Goal: Check status: Check status

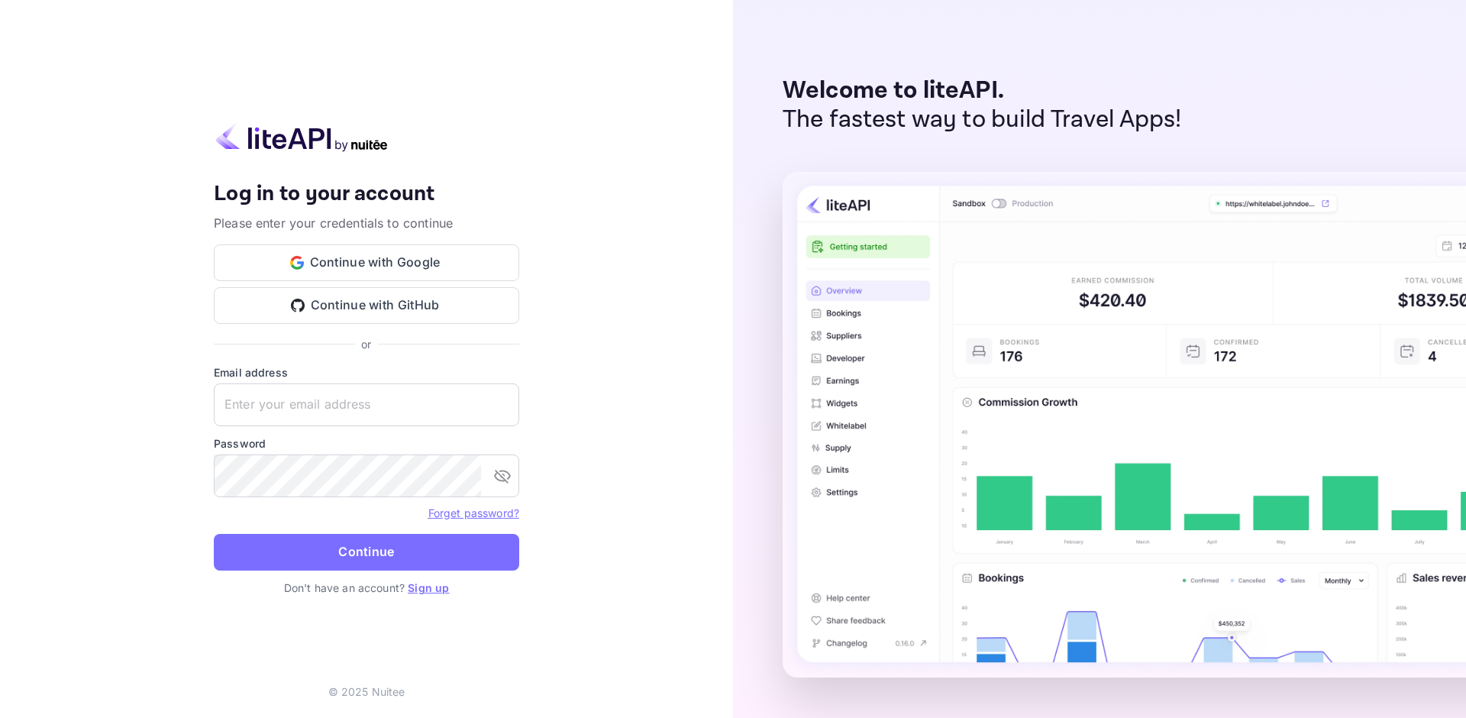
type input "[EMAIL_ADDRESS][DOMAIN_NAME]"
click at [311, 568] on button "Continue" at bounding box center [366, 552] width 305 height 37
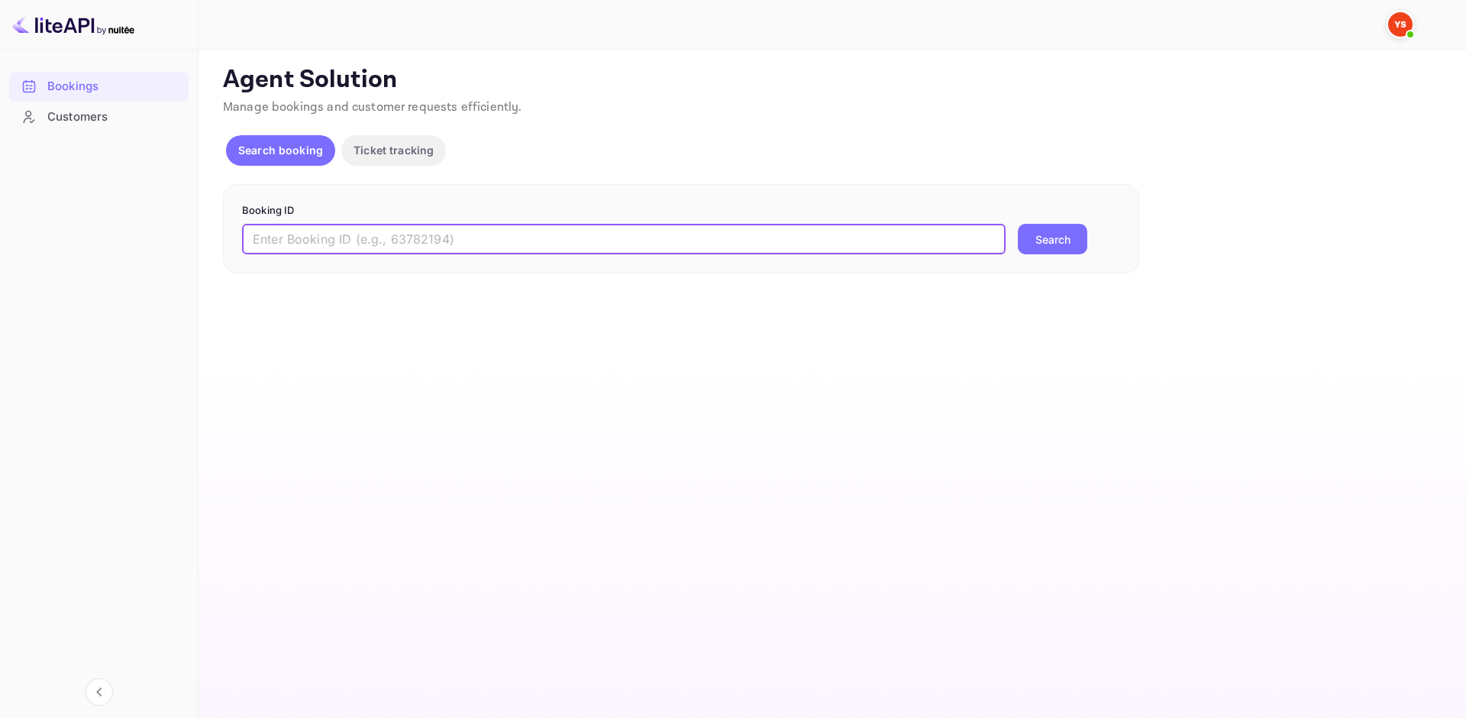
click at [575, 236] on input "text" at bounding box center [624, 239] width 764 height 31
paste input "9658807"
type input "9658807"
click at [1049, 232] on button "Search" at bounding box center [1052, 239] width 69 height 31
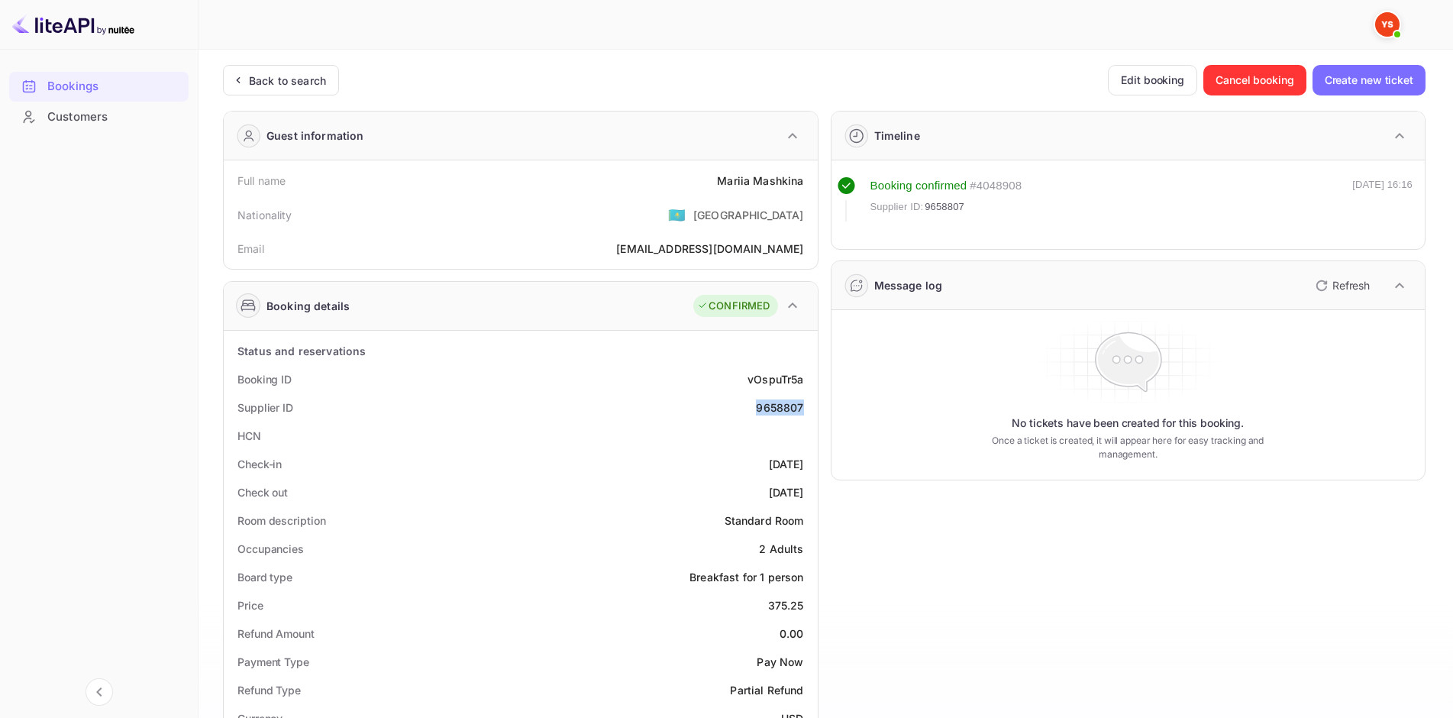
drag, startPoint x: 744, startPoint y: 405, endPoint x: 815, endPoint y: 405, distance: 71.0
copy div "9658807"
drag, startPoint x: 713, startPoint y: 175, endPoint x: 806, endPoint y: 181, distance: 92.6
click at [806, 181] on div "Full name [PERSON_NAME]" at bounding box center [521, 180] width 582 height 28
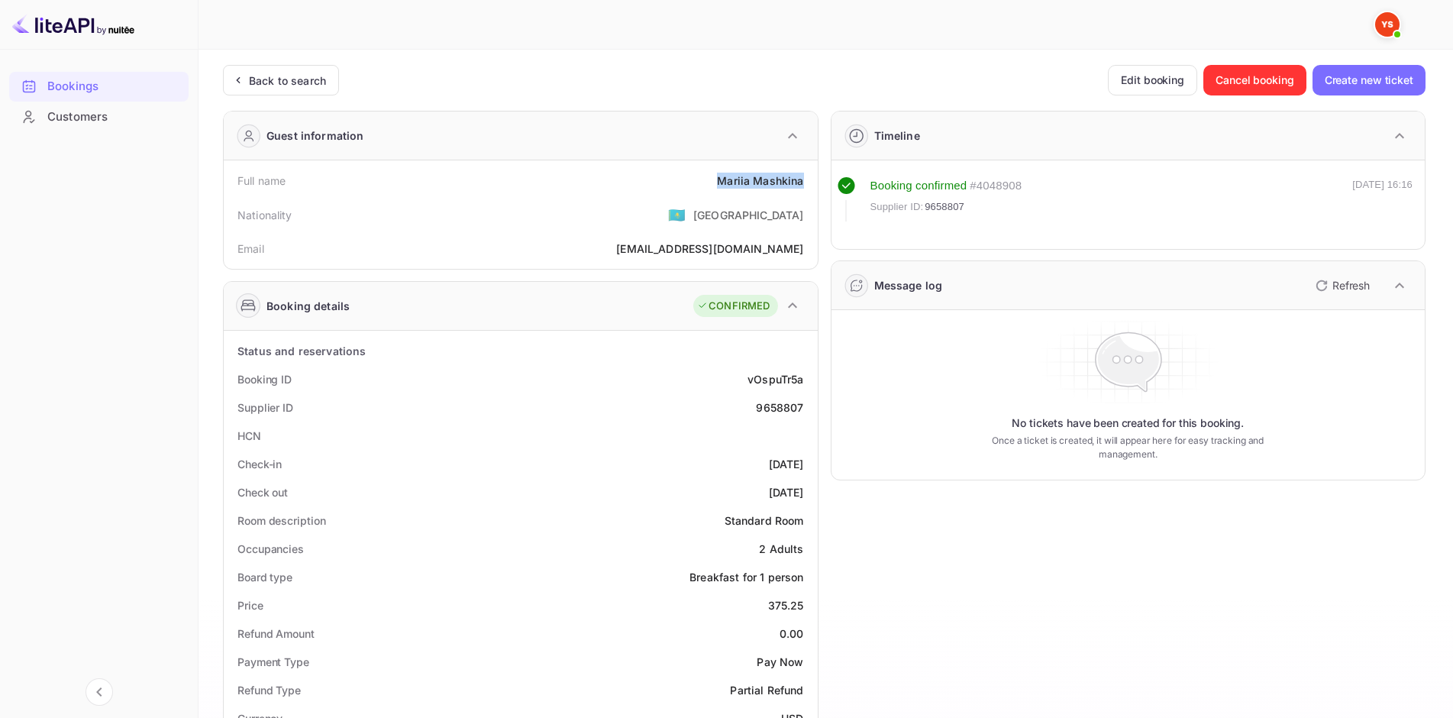
copy div "[PERSON_NAME]"
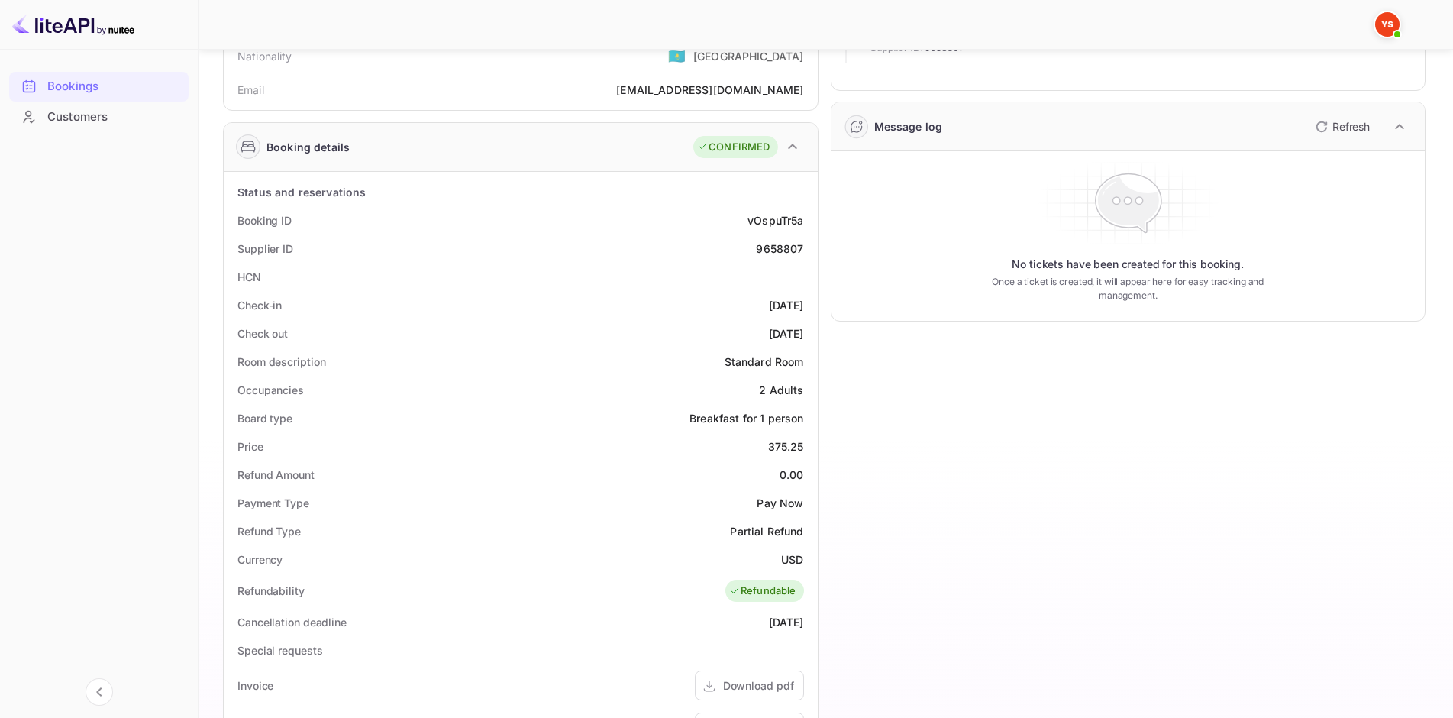
scroll to position [153, 0]
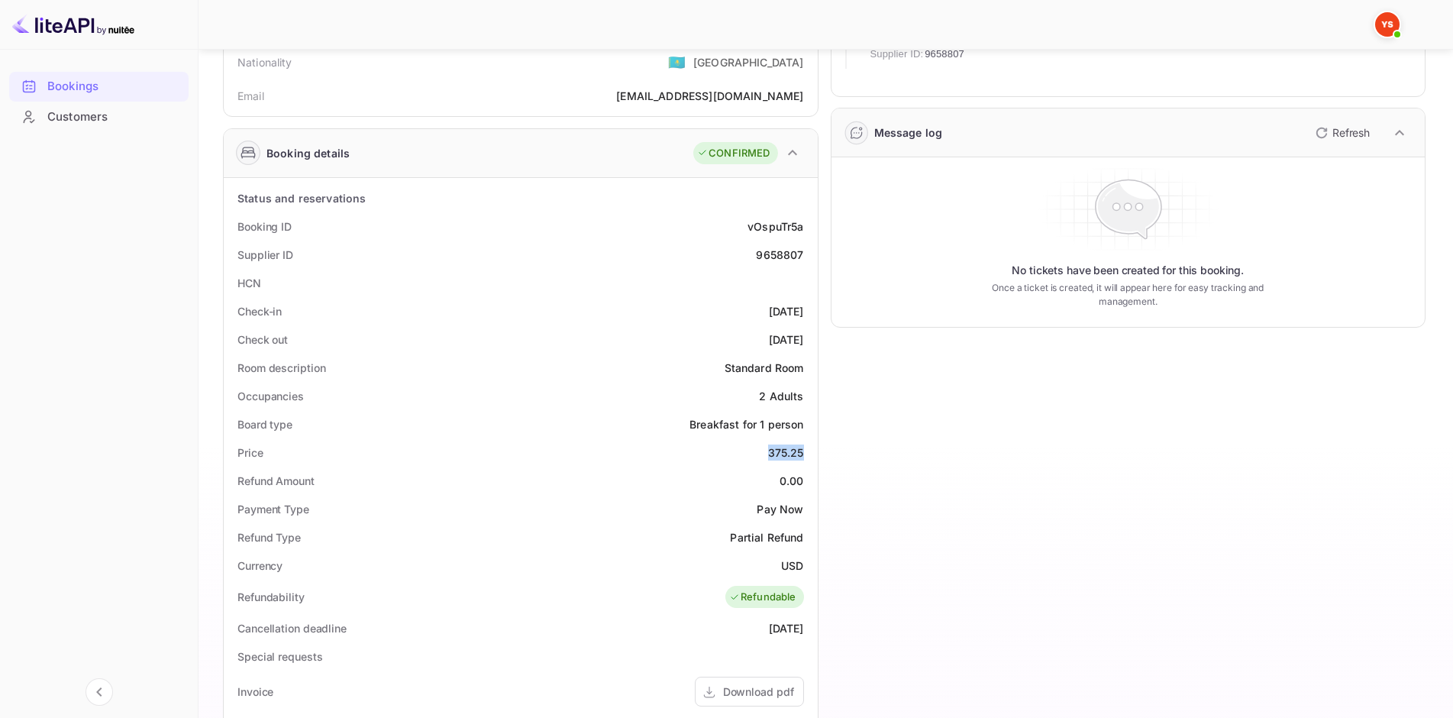
drag, startPoint x: 765, startPoint y: 451, endPoint x: 809, endPoint y: 454, distance: 43.6
click at [809, 454] on div "Price 375.25" at bounding box center [521, 452] width 582 height 28
copy div "375.25"
drag, startPoint x: 775, startPoint y: 573, endPoint x: 804, endPoint y: 569, distance: 29.4
click at [804, 569] on div "Currency USD" at bounding box center [521, 565] width 582 height 28
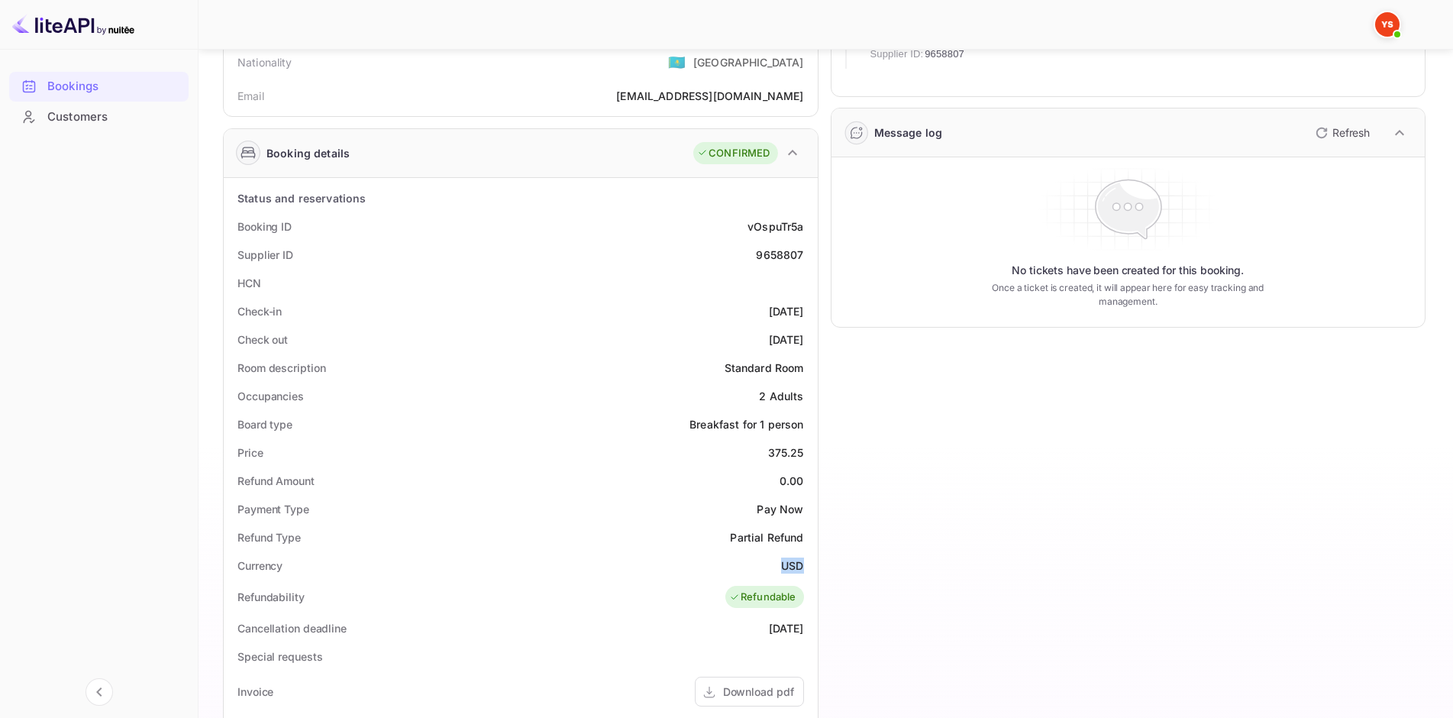
copy div "USD"
